Goal: Task Accomplishment & Management: Use online tool/utility

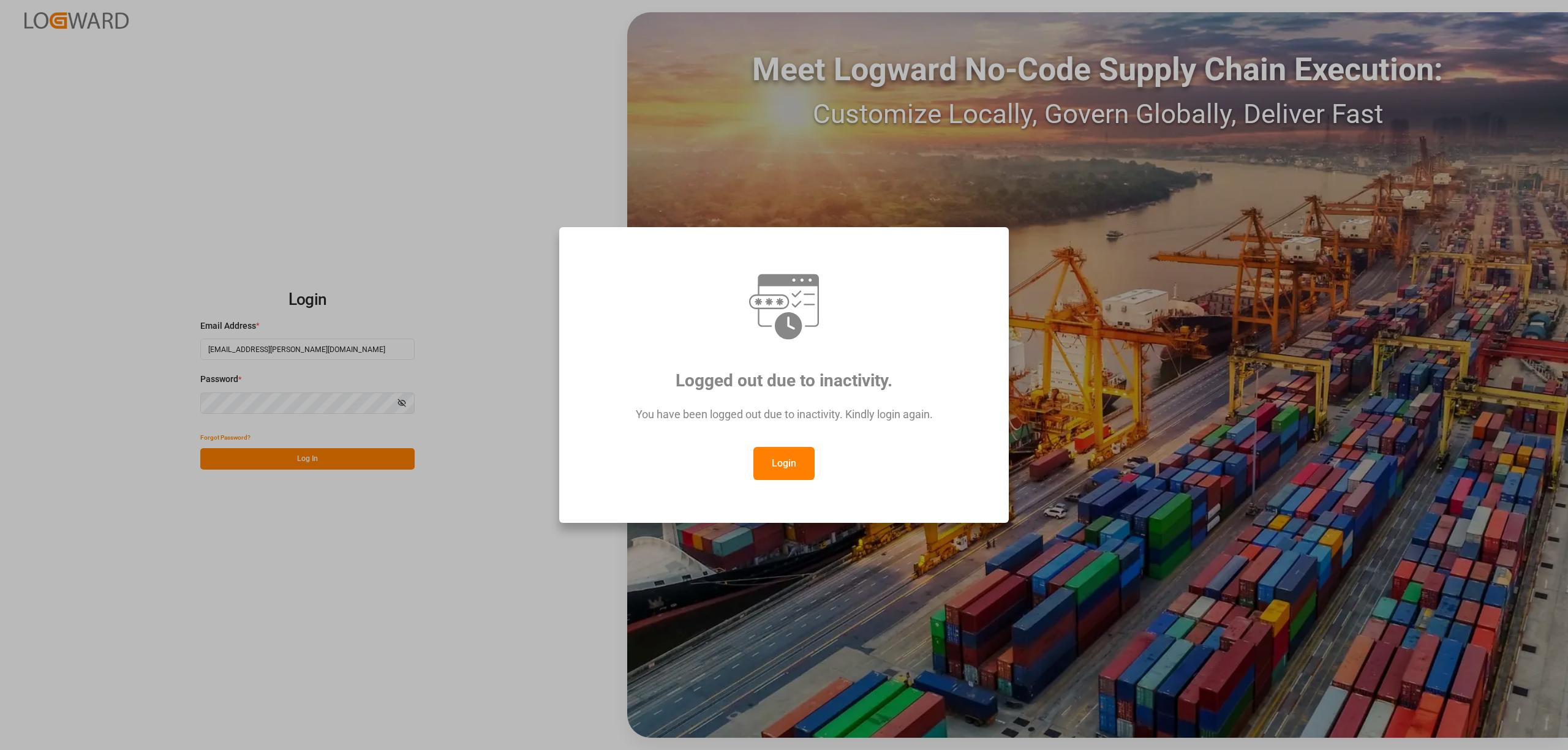
click at [771, 468] on button "Login" at bounding box center [784, 464] width 61 height 33
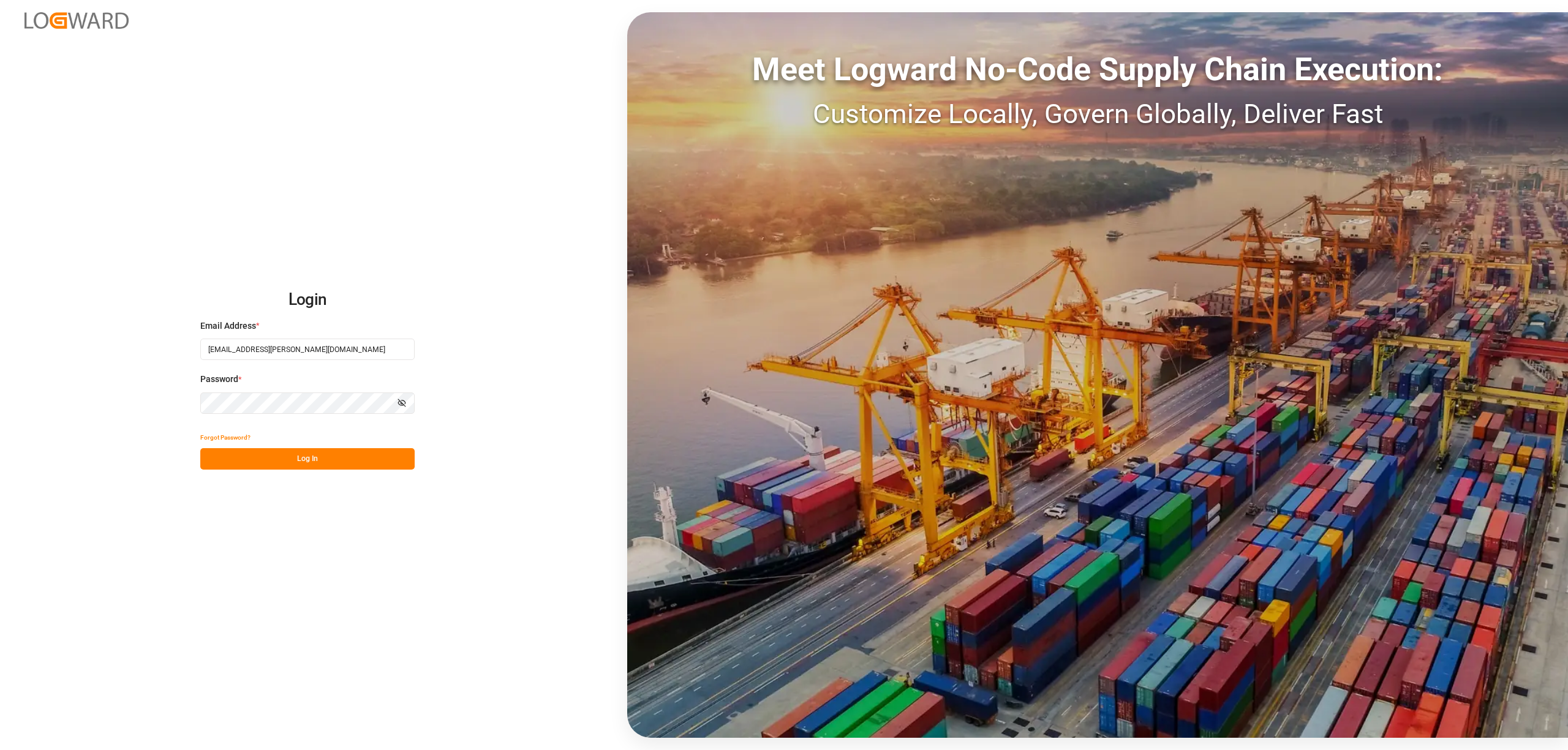
click at [338, 459] on button "Log In" at bounding box center [307, 459] width 214 height 22
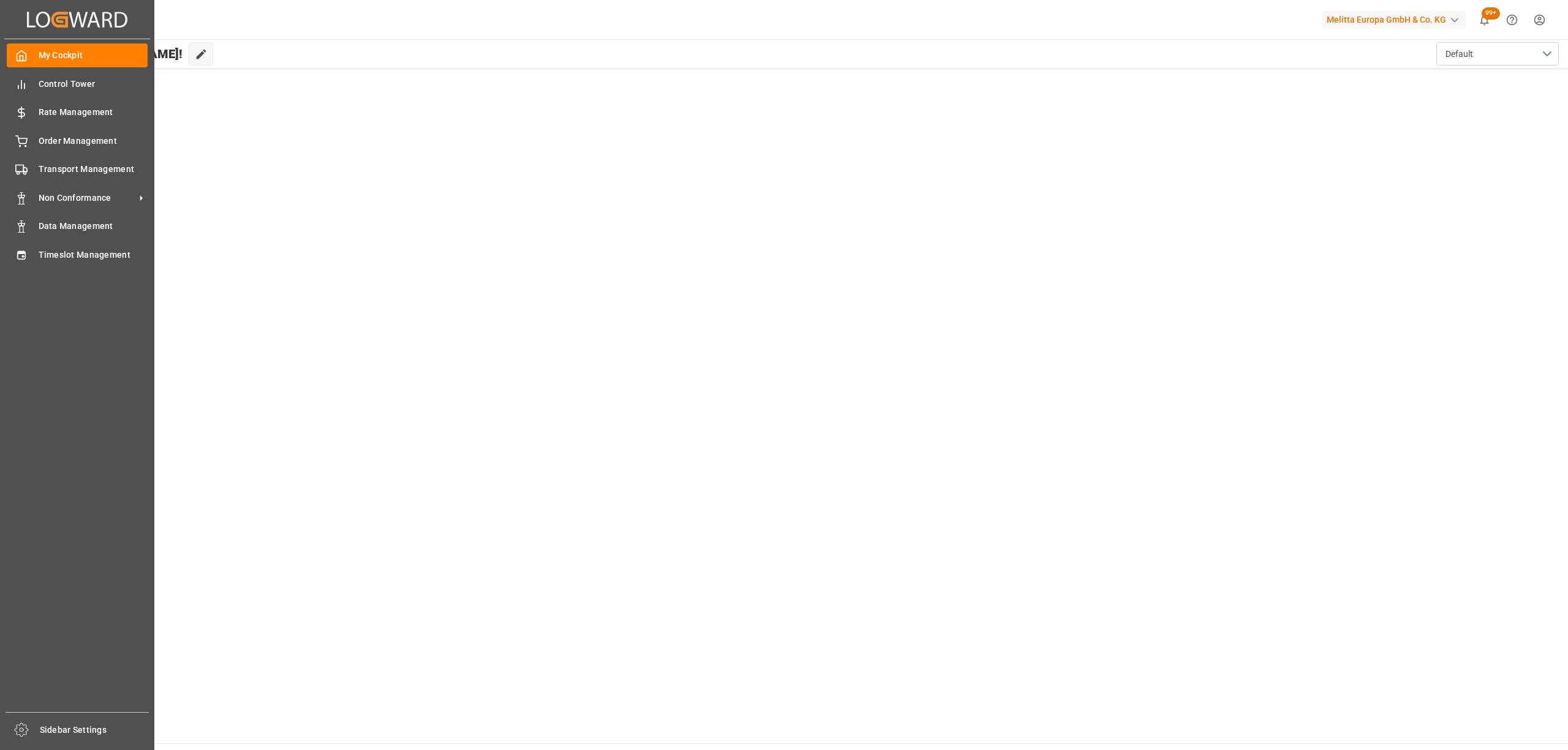
click at [35, 263] on div "Timeslot Management Timeslot Management" at bounding box center [77, 255] width 141 height 24
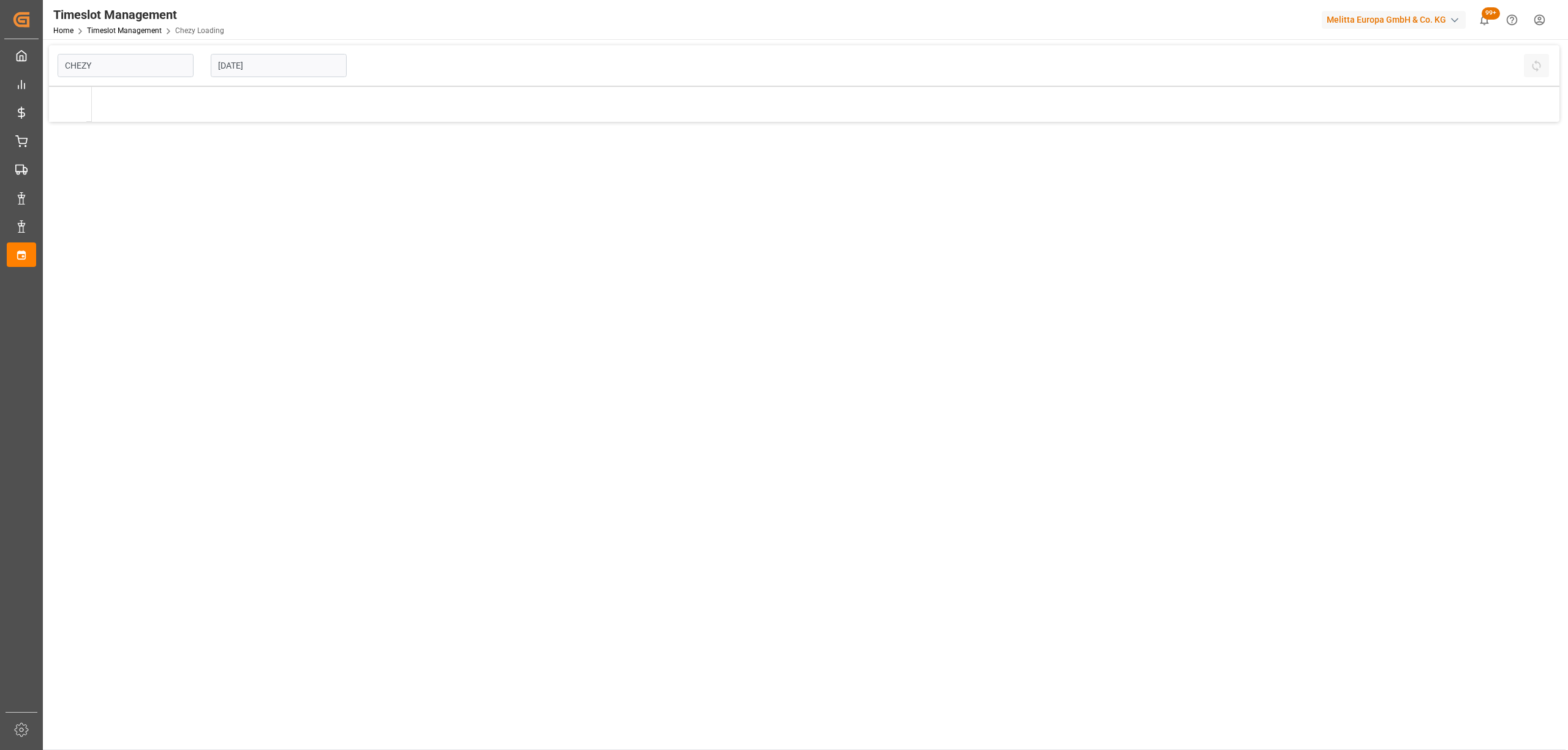
type input "Chezy Loading"
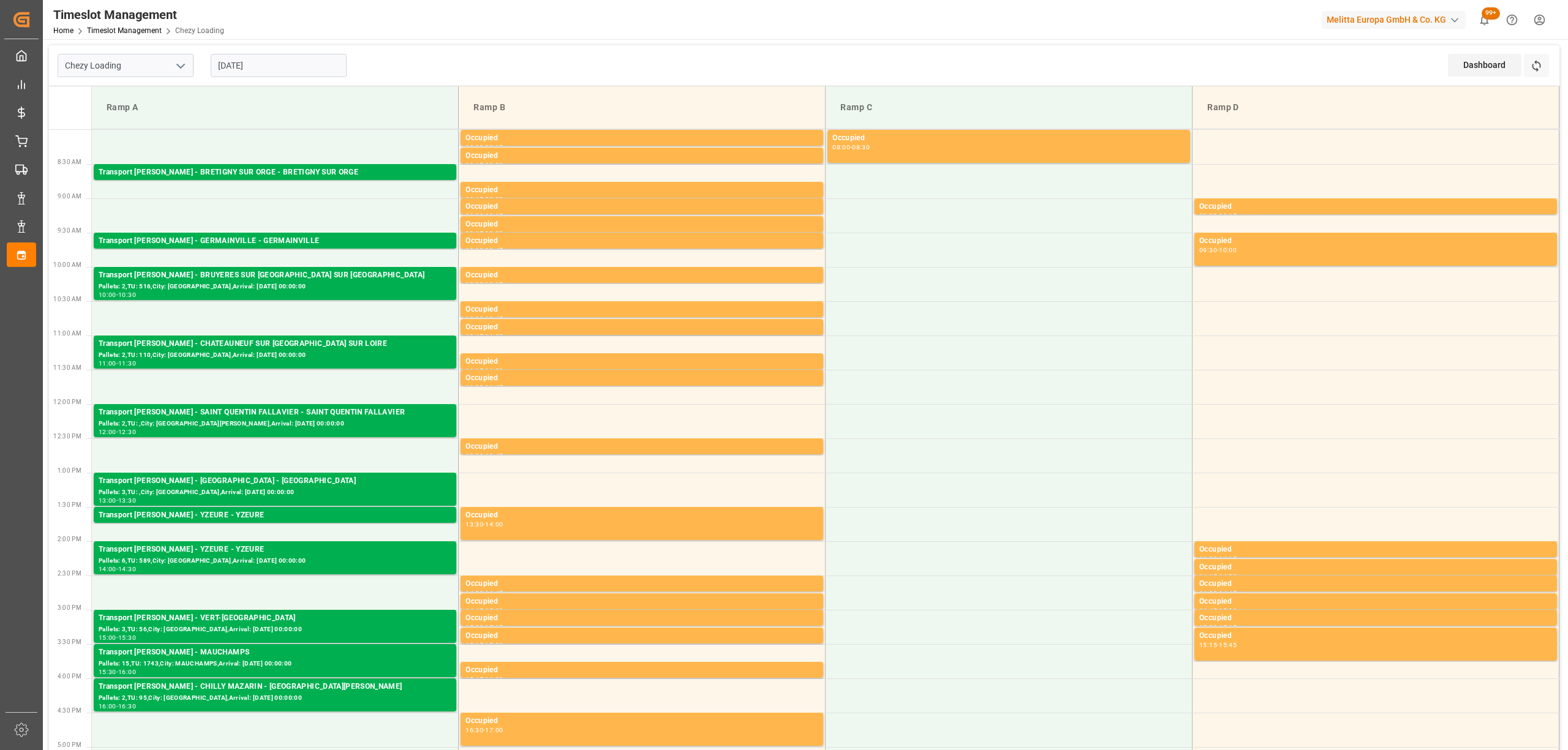
click at [310, 69] on input "[DATE]" at bounding box center [278, 65] width 136 height 23
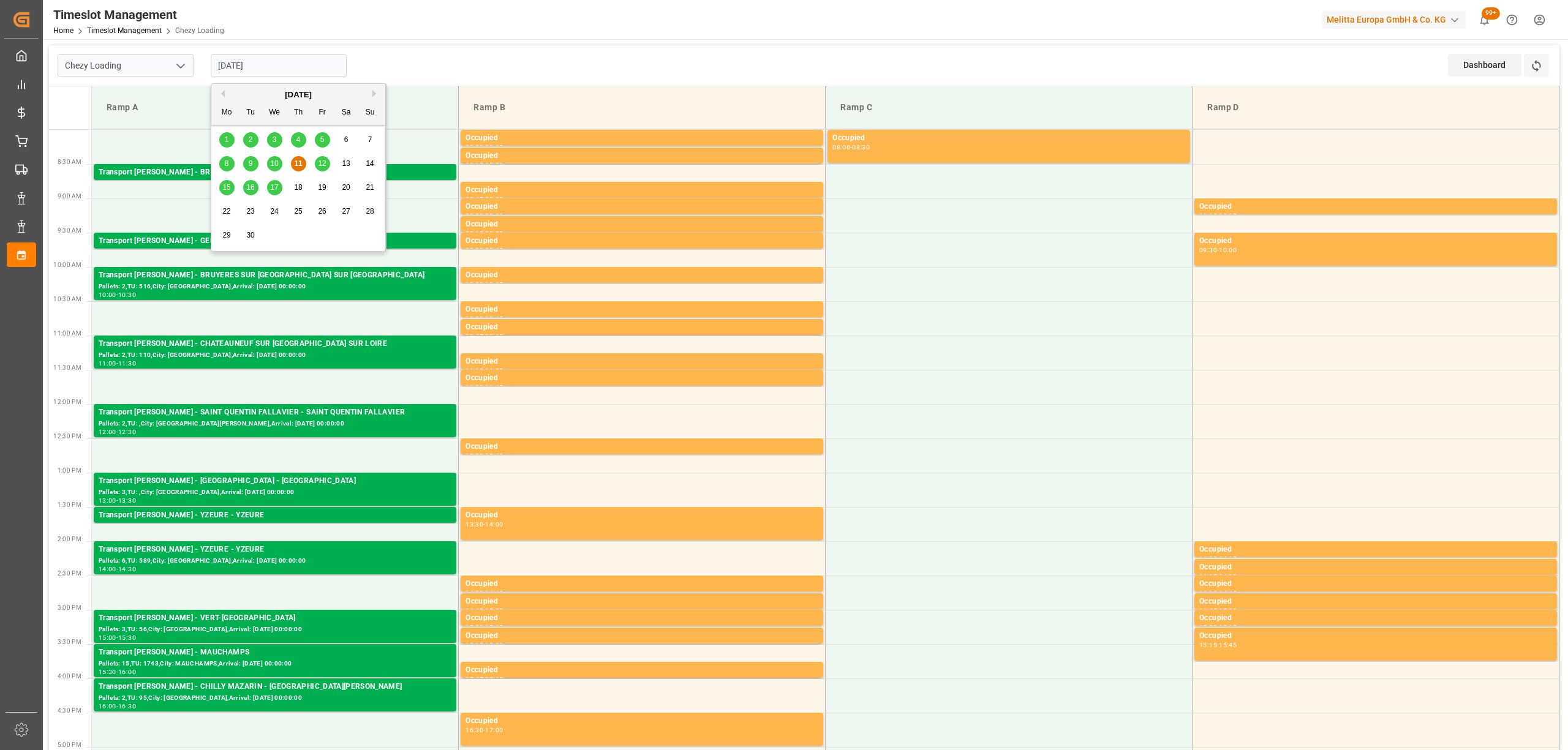
click at [318, 160] on span "12" at bounding box center [322, 163] width 8 height 8
type input "[DATE]"
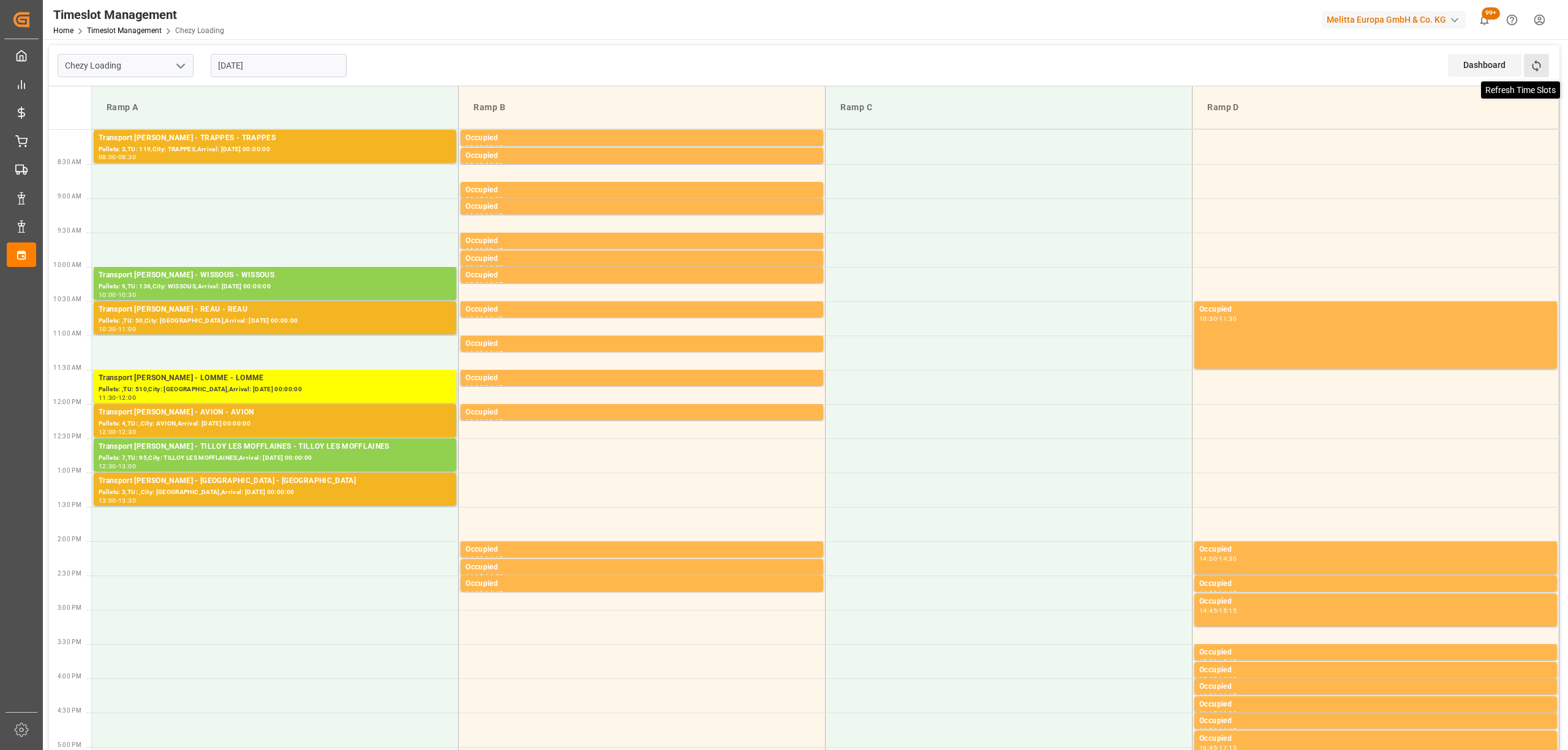
click at [1537, 67] on icon at bounding box center [1536, 65] width 13 height 13
click at [1532, 67] on icon at bounding box center [1536, 65] width 13 height 13
